Goal: Navigation & Orientation: Find specific page/section

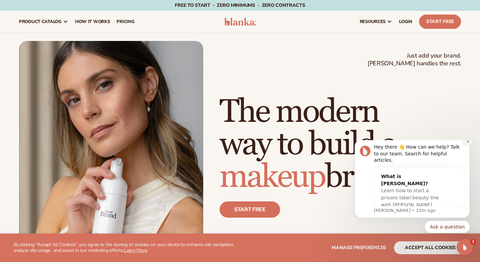
click at [467, 144] on icon "Dismiss notification" at bounding box center [468, 142] width 4 height 4
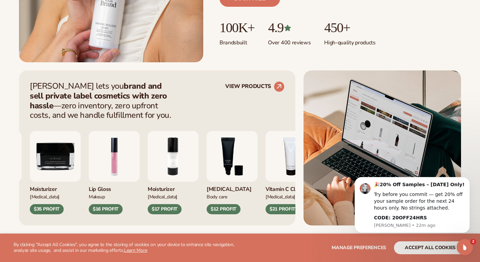
scroll to position [373, 0]
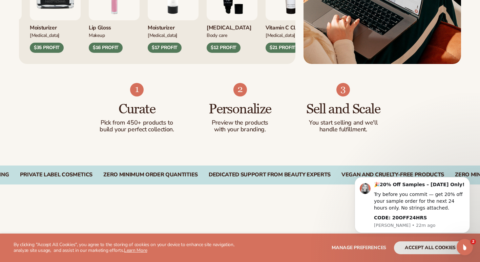
click at [467, 179] on icon "Dismiss notification" at bounding box center [468, 179] width 4 height 4
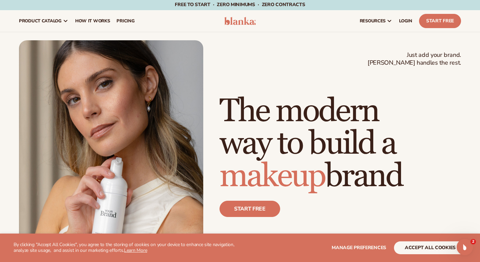
scroll to position [0, 0]
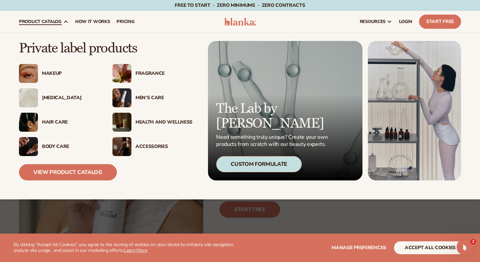
click at [152, 73] on div "Fragrance" at bounding box center [164, 74] width 57 height 6
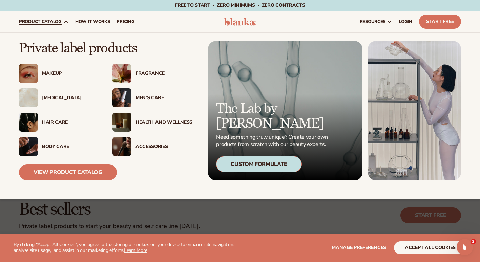
click at [36, 95] on img at bounding box center [28, 97] width 19 height 19
